Goal: Find specific page/section: Find specific page/section

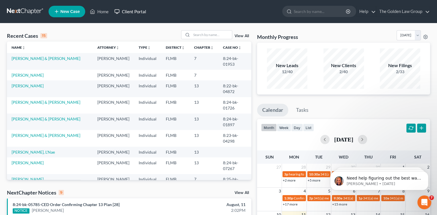
click at [139, 10] on link "Client Portal" at bounding box center [130, 11] width 38 height 10
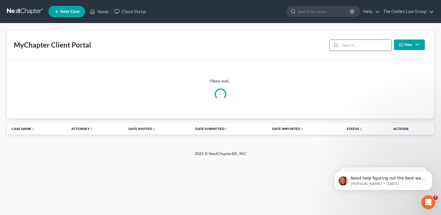
click at [362, 44] on input "search" at bounding box center [365, 45] width 51 height 11
click at [347, 45] on input "search" at bounding box center [365, 45] width 51 height 11
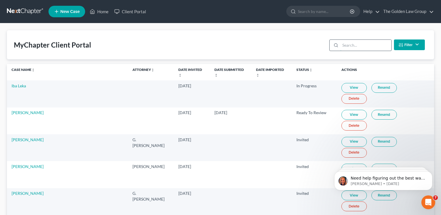
click at [352, 45] on input "search" at bounding box center [365, 45] width 51 height 11
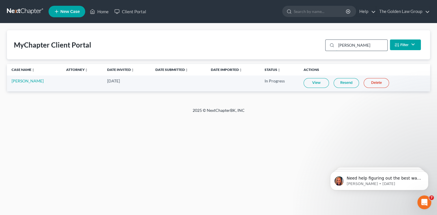
click at [352, 45] on input "[PERSON_NAME]" at bounding box center [361, 45] width 51 height 11
type input "[PERSON_NAME]"
click at [311, 83] on link "View" at bounding box center [318, 83] width 25 height 10
